Goal: Task Accomplishment & Management: Complete application form

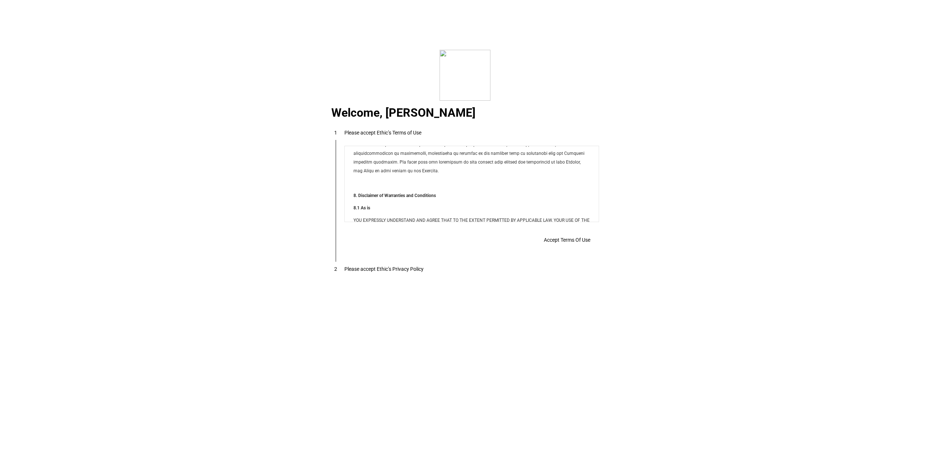
scroll to position [5883, 0]
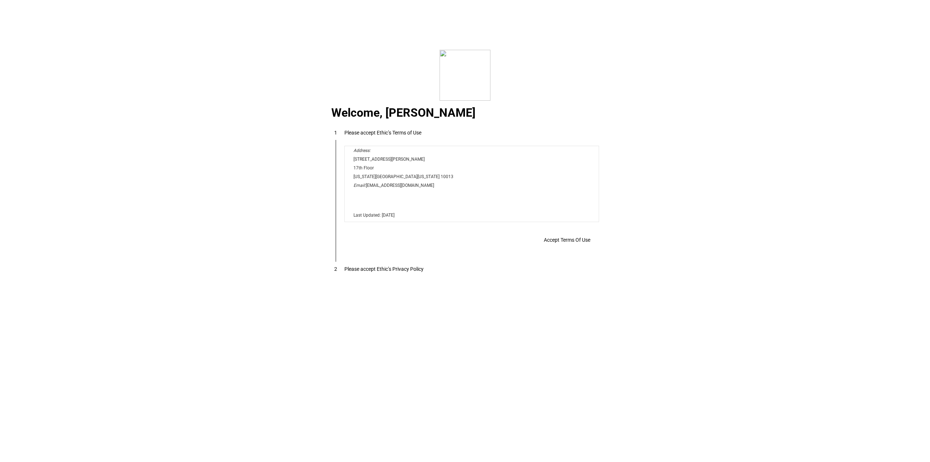
drag, startPoint x: 593, startPoint y: 157, endPoint x: 938, endPoint y: 373, distance: 406.9
click at [538, 236] on span at bounding box center [567, 239] width 64 height 17
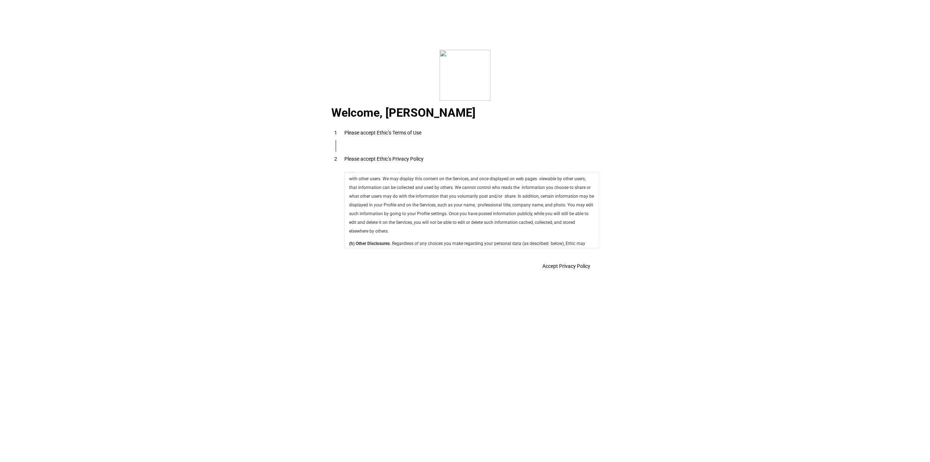
scroll to position [2586, 0]
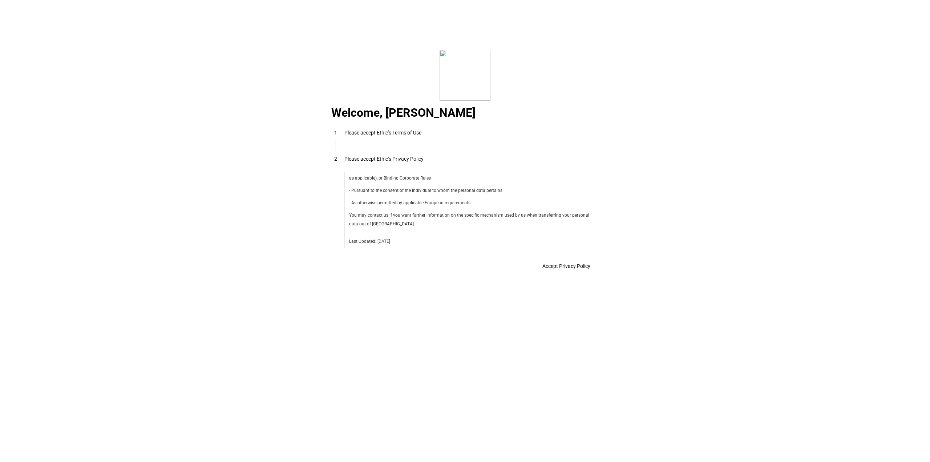
drag, startPoint x: 594, startPoint y: 182, endPoint x: 923, endPoint y: 429, distance: 412.0
click at [571, 264] on span "Accept Privacy Policy" at bounding box center [566, 266] width 48 height 6
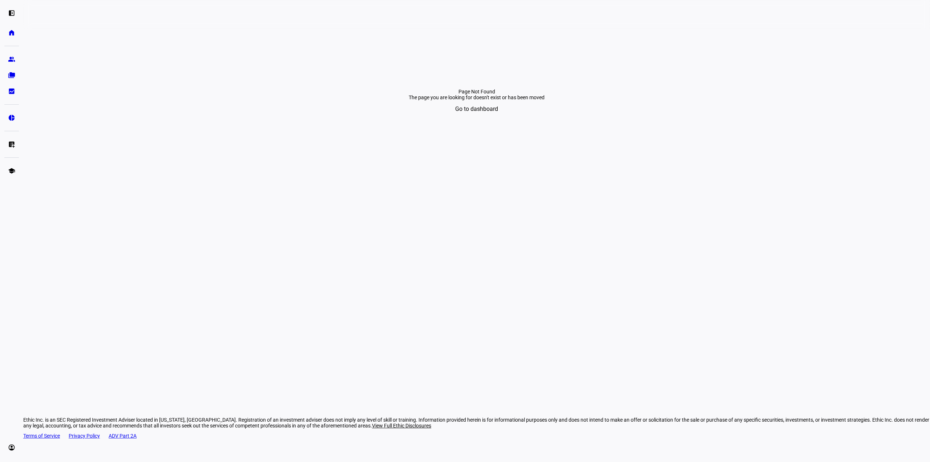
click at [476, 118] on span "Go to dashboard" at bounding box center [476, 108] width 43 height 17
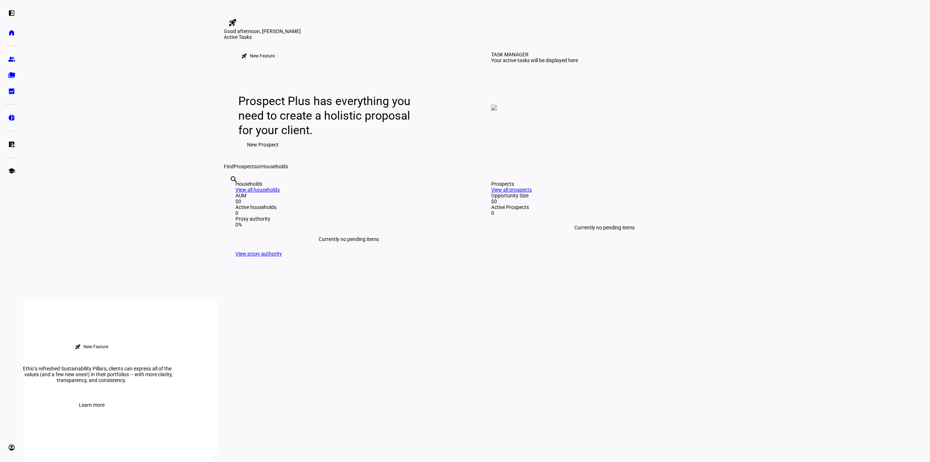
click at [261, 152] on span "New Prospect" at bounding box center [263, 144] width 32 height 15
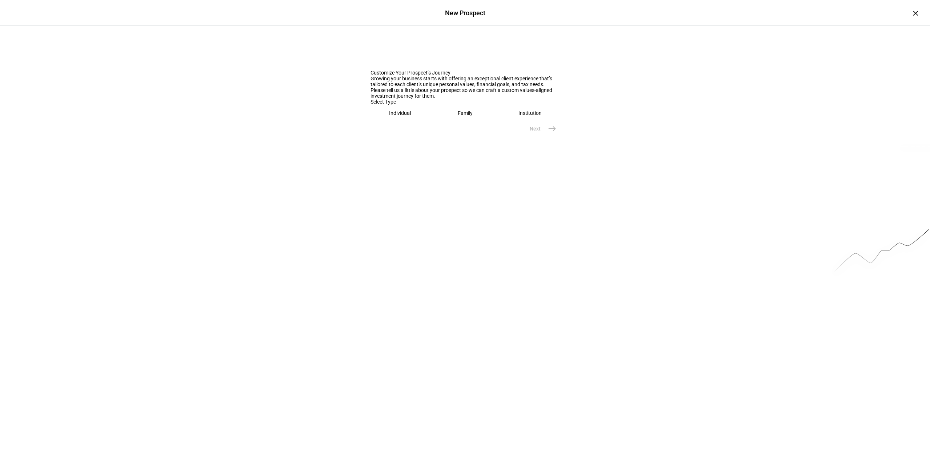
click at [394, 116] on div "Individual" at bounding box center [400, 113] width 22 height 6
click at [407, 147] on div at bounding box center [465, 137] width 189 height 20
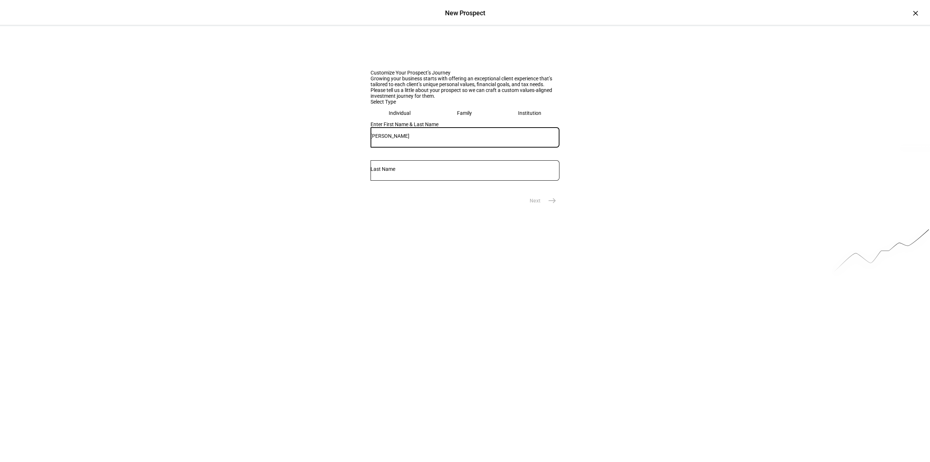
type input "[PERSON_NAME]"
click at [550, 205] on mat-icon "east" at bounding box center [552, 200] width 9 height 9
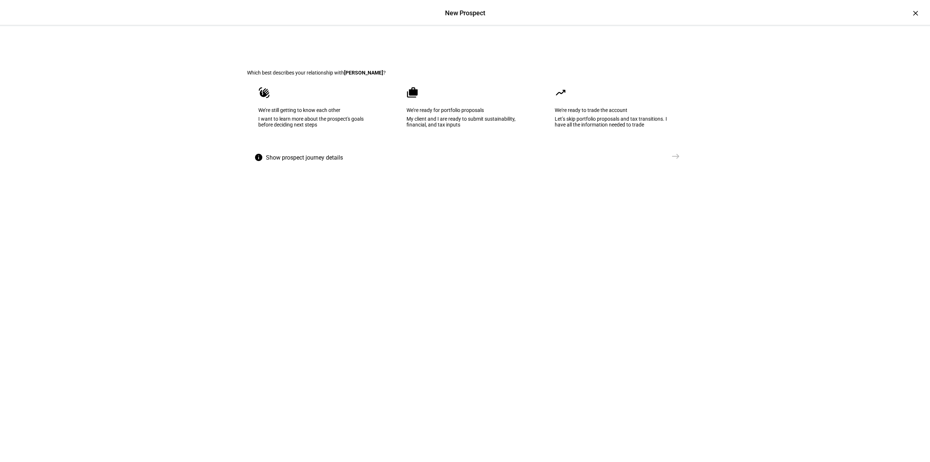
click at [317, 147] on eth-mega-radio-button "waving_hand We’re still getting to know each other I want to learn more about t…" at bounding box center [316, 112] width 139 height 73
click at [673, 161] on mat-icon "east" at bounding box center [675, 156] width 9 height 9
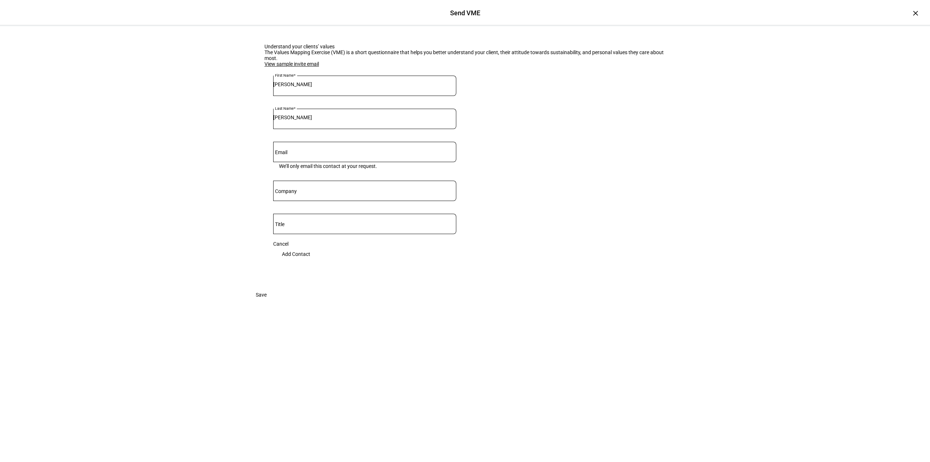
click at [298, 67] on link "View sample invite email" at bounding box center [291, 64] width 54 height 6
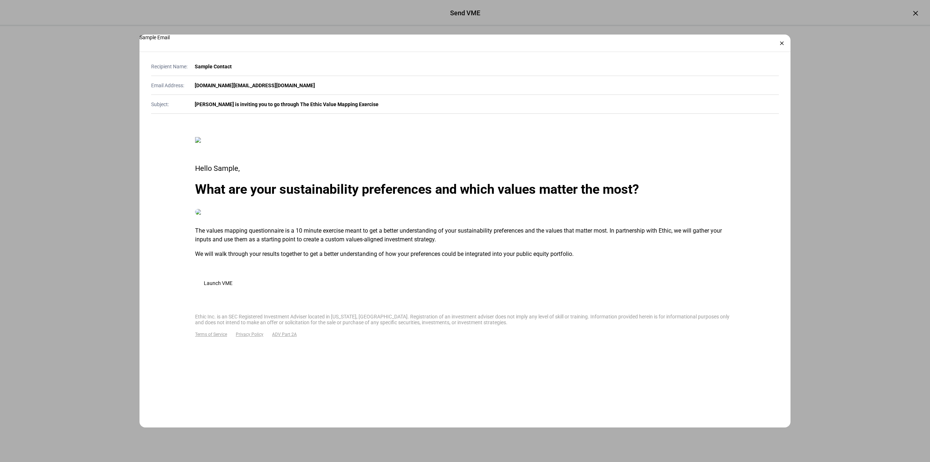
scroll to position [257, 0]
click at [232, 286] on span "Launch VME" at bounding box center [218, 283] width 29 height 6
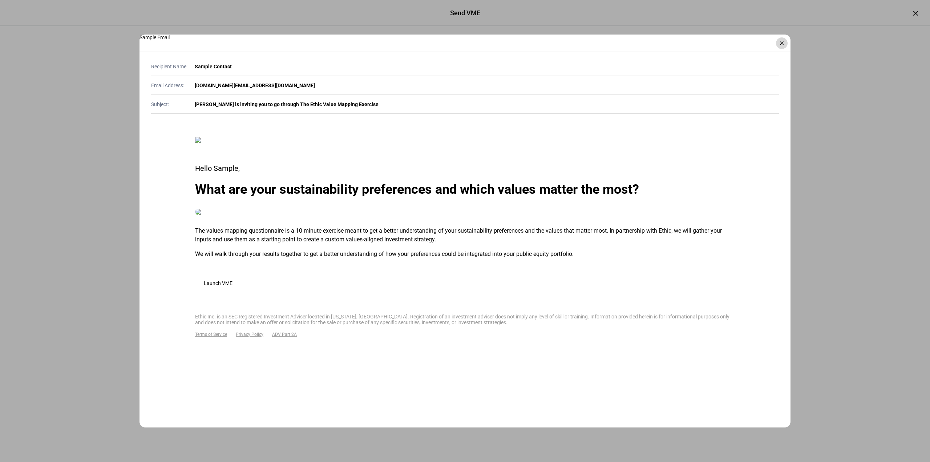
click at [784, 44] on div "×" at bounding box center [782, 43] width 12 height 12
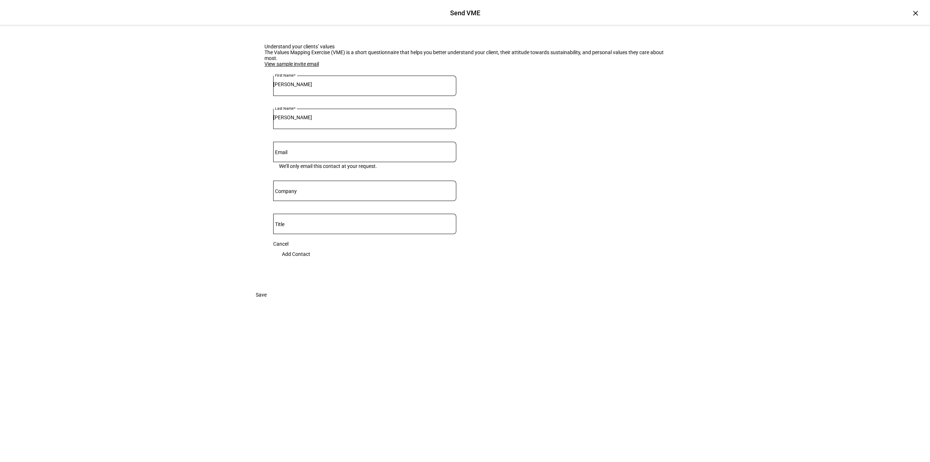
click at [310, 261] on span "Add Contact" at bounding box center [296, 254] width 28 height 15
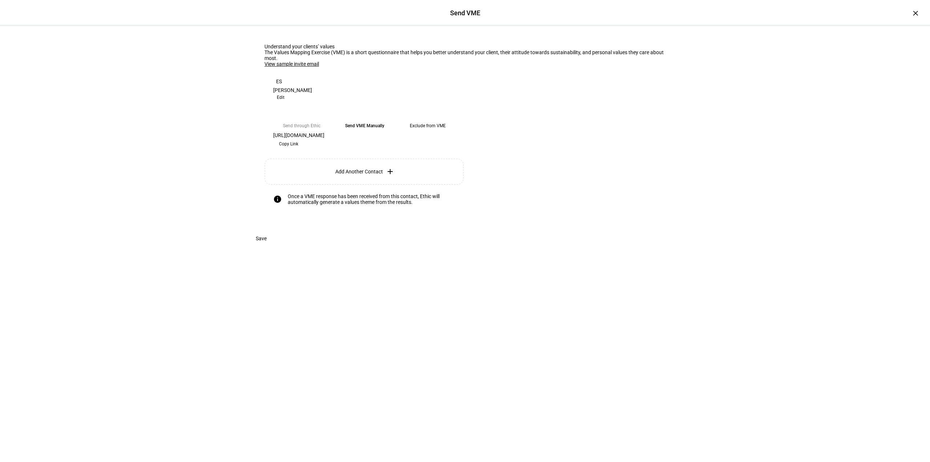
click at [304, 150] on span at bounding box center [288, 144] width 31 height 12
